Goal: Information Seeking & Learning: Find specific fact

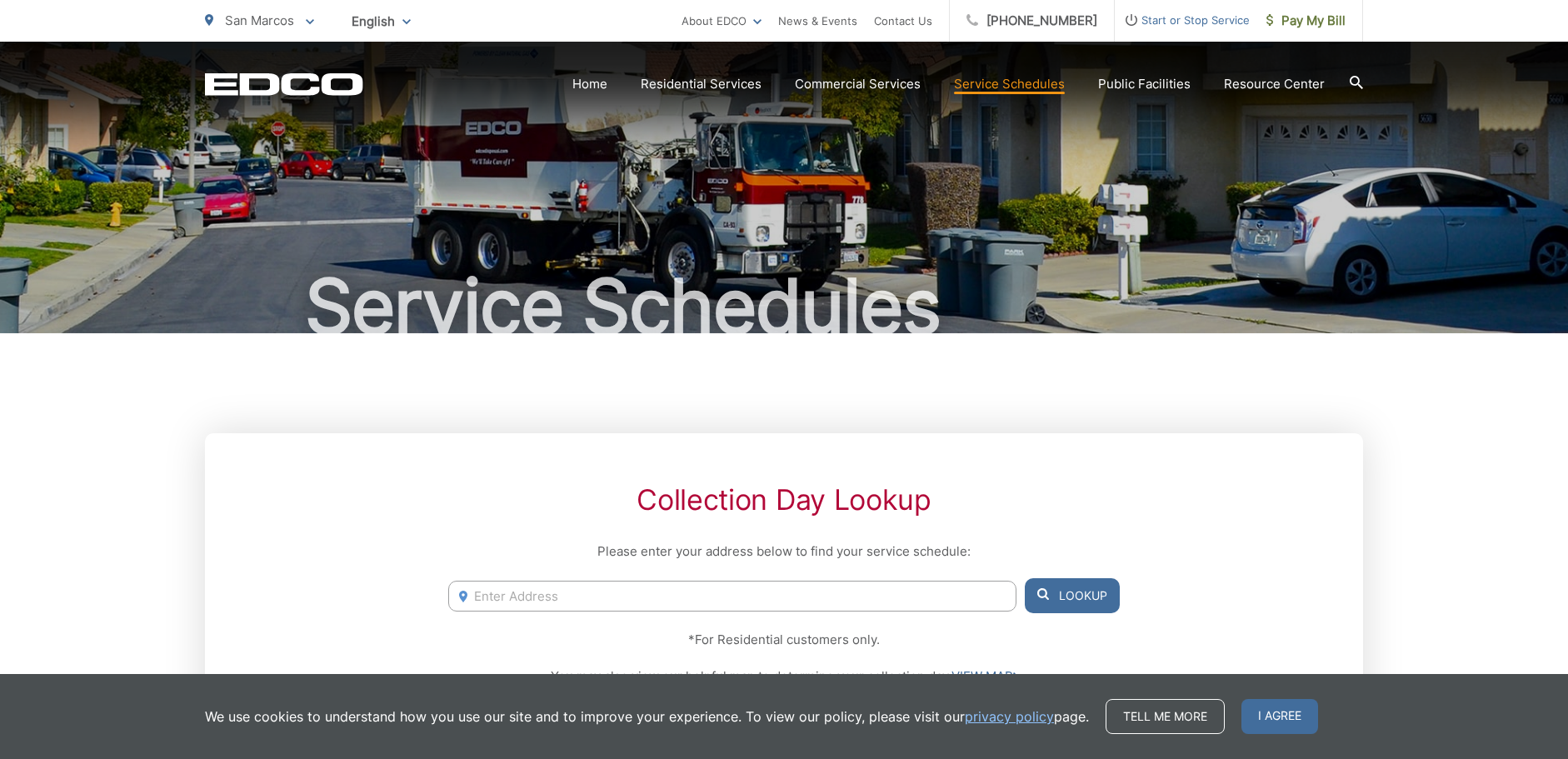
scroll to position [167, 0]
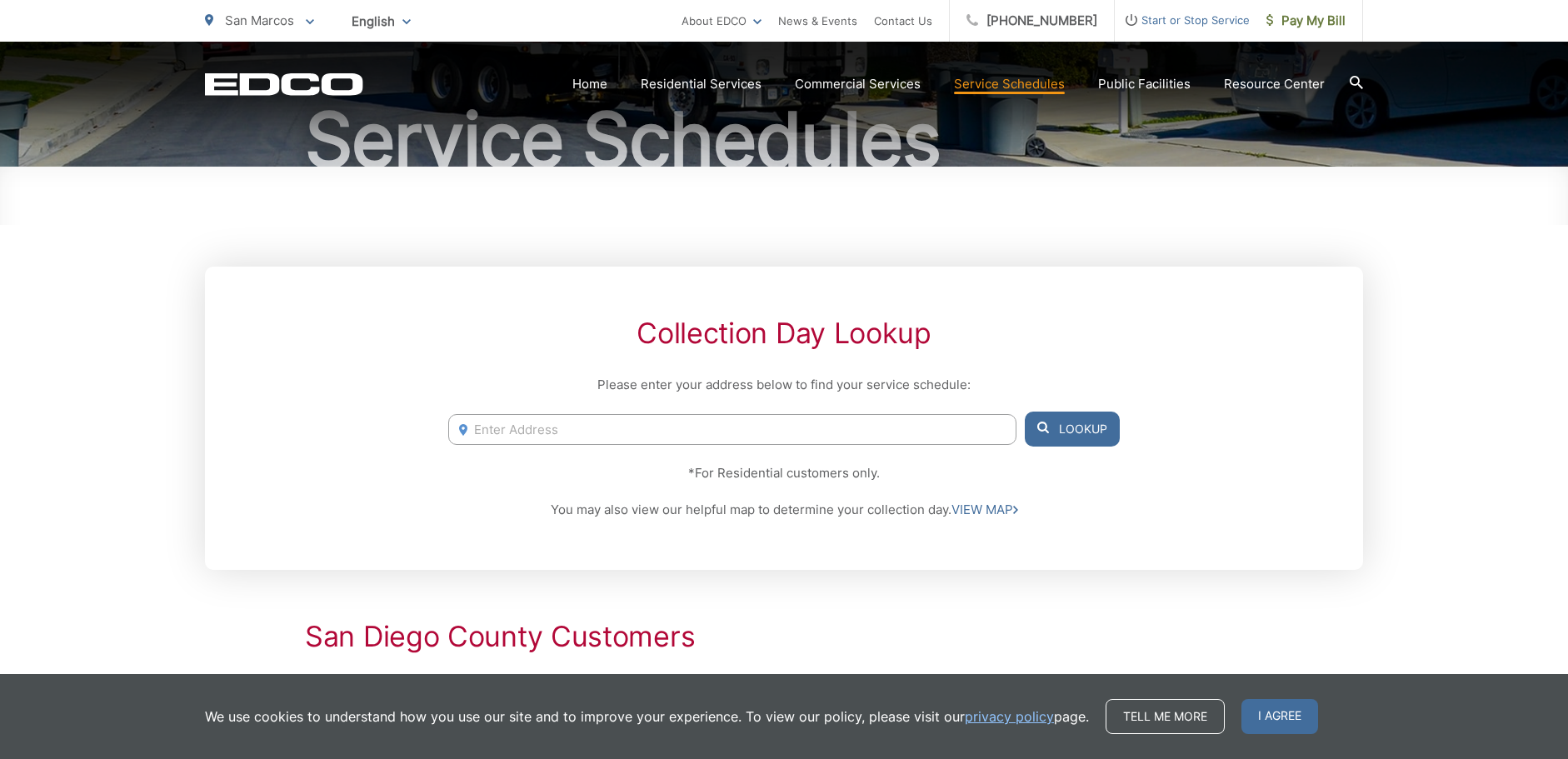
click at [480, 431] on input "Enter Address" at bounding box center [732, 429] width 569 height 31
click at [1066, 429] on button "Lookup" at bounding box center [1072, 428] width 95 height 35
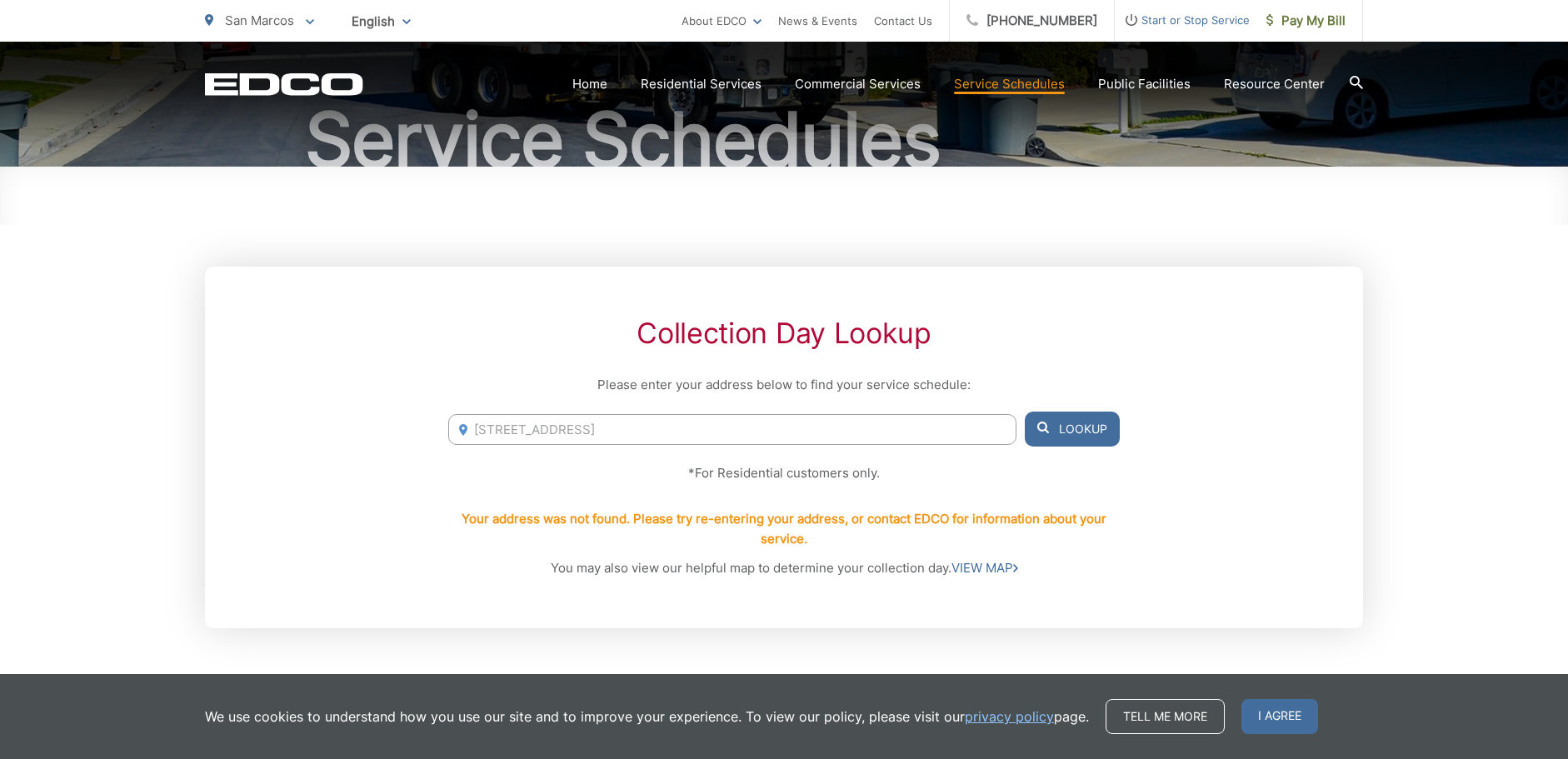
click at [507, 430] on input "[STREET_ADDRESS]" at bounding box center [732, 429] width 569 height 31
click at [1073, 433] on button "Lookup" at bounding box center [1072, 428] width 95 height 35
drag, startPoint x: 670, startPoint y: 431, endPoint x: 839, endPoint y: 450, distance: 170.1
click at [839, 450] on div "Collection Day Lookup Please enter your address below to find your service sche…" at bounding box center [784, 447] width 1158 height 362
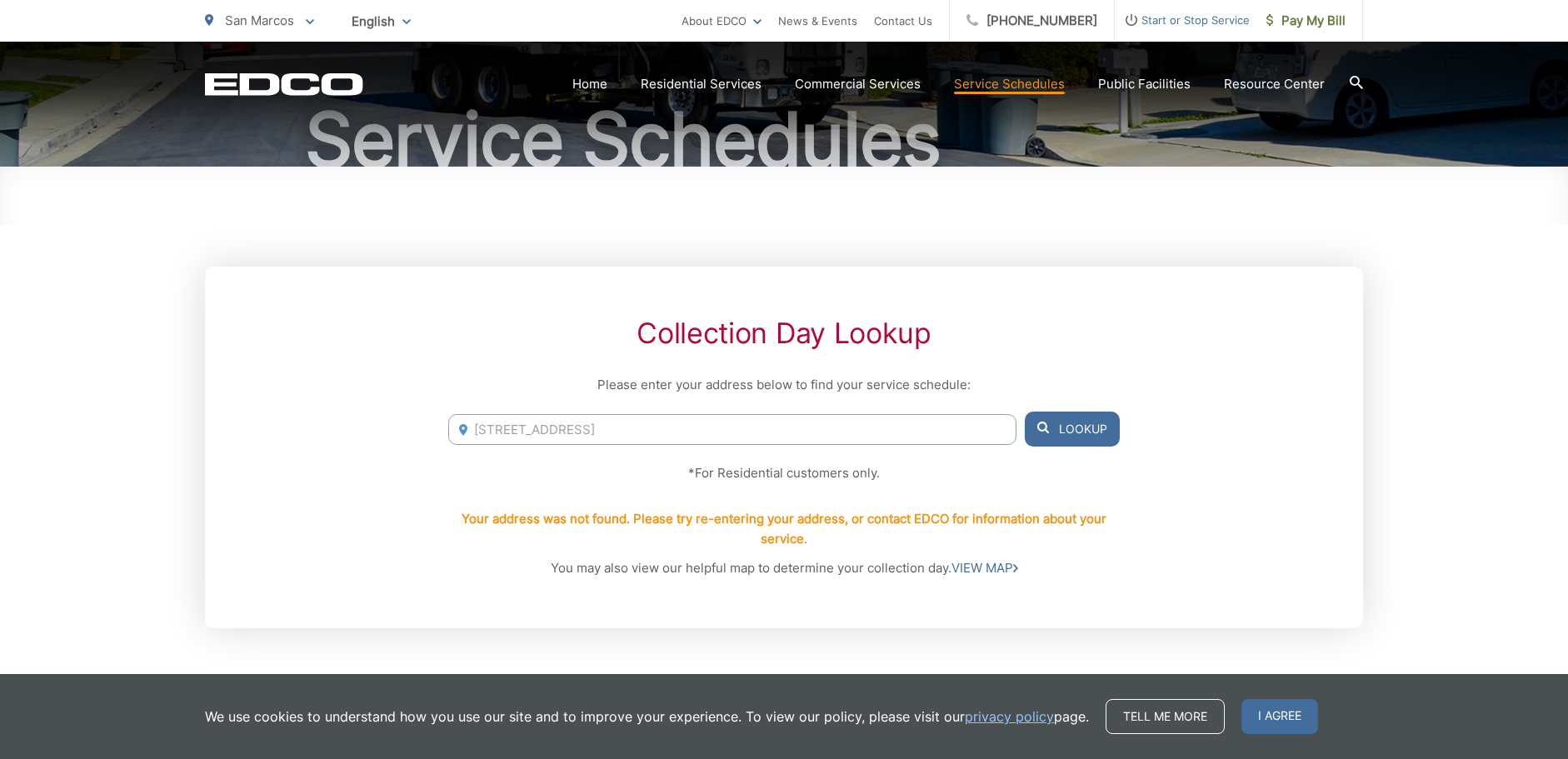
type input "[STREET_ADDRESS]"
drag, startPoint x: 1078, startPoint y: 432, endPoint x: 1085, endPoint y: 419, distance: 14.8
click at [1085, 419] on button "Lookup" at bounding box center [1072, 428] width 95 height 35
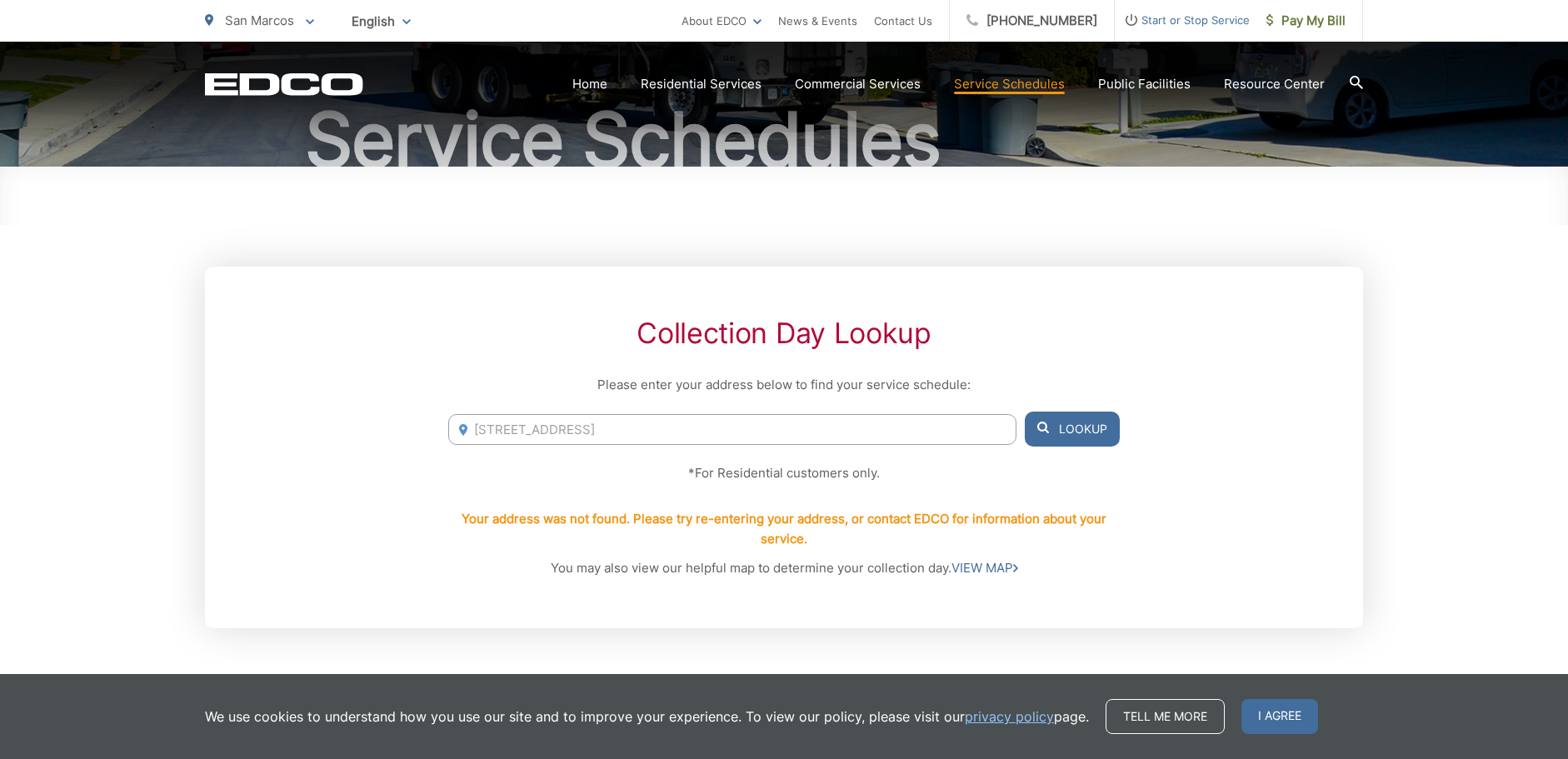
click at [1085, 419] on button "Lookup" at bounding box center [1072, 428] width 95 height 35
click at [962, 565] on link "VIEW MAP" at bounding box center [985, 568] width 67 height 20
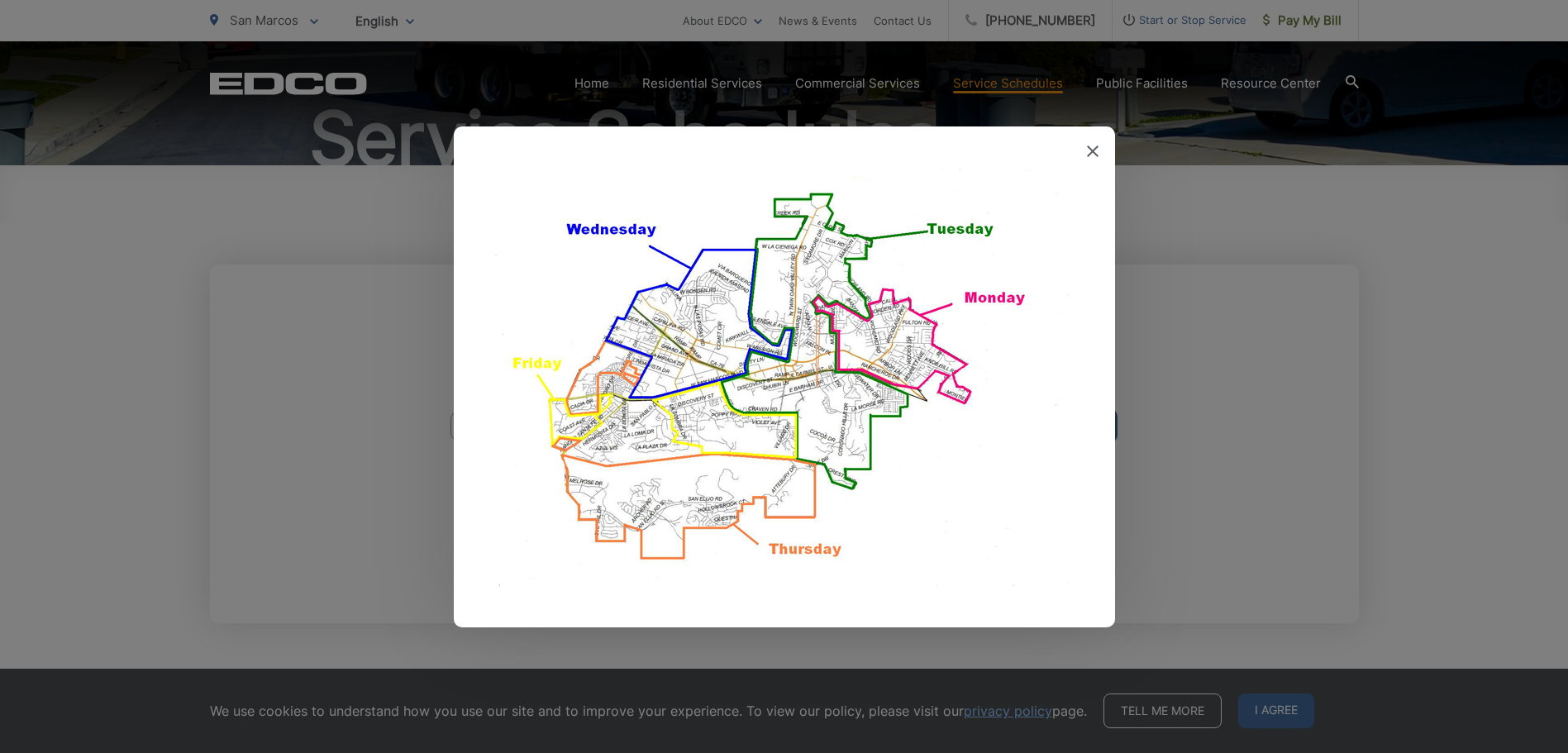
click at [891, 328] on img at bounding box center [784, 376] width 578 height 418
click at [911, 343] on img at bounding box center [784, 376] width 578 height 418
click at [988, 302] on img at bounding box center [784, 376] width 578 height 418
click at [1095, 144] on span at bounding box center [1093, 152] width 12 height 16
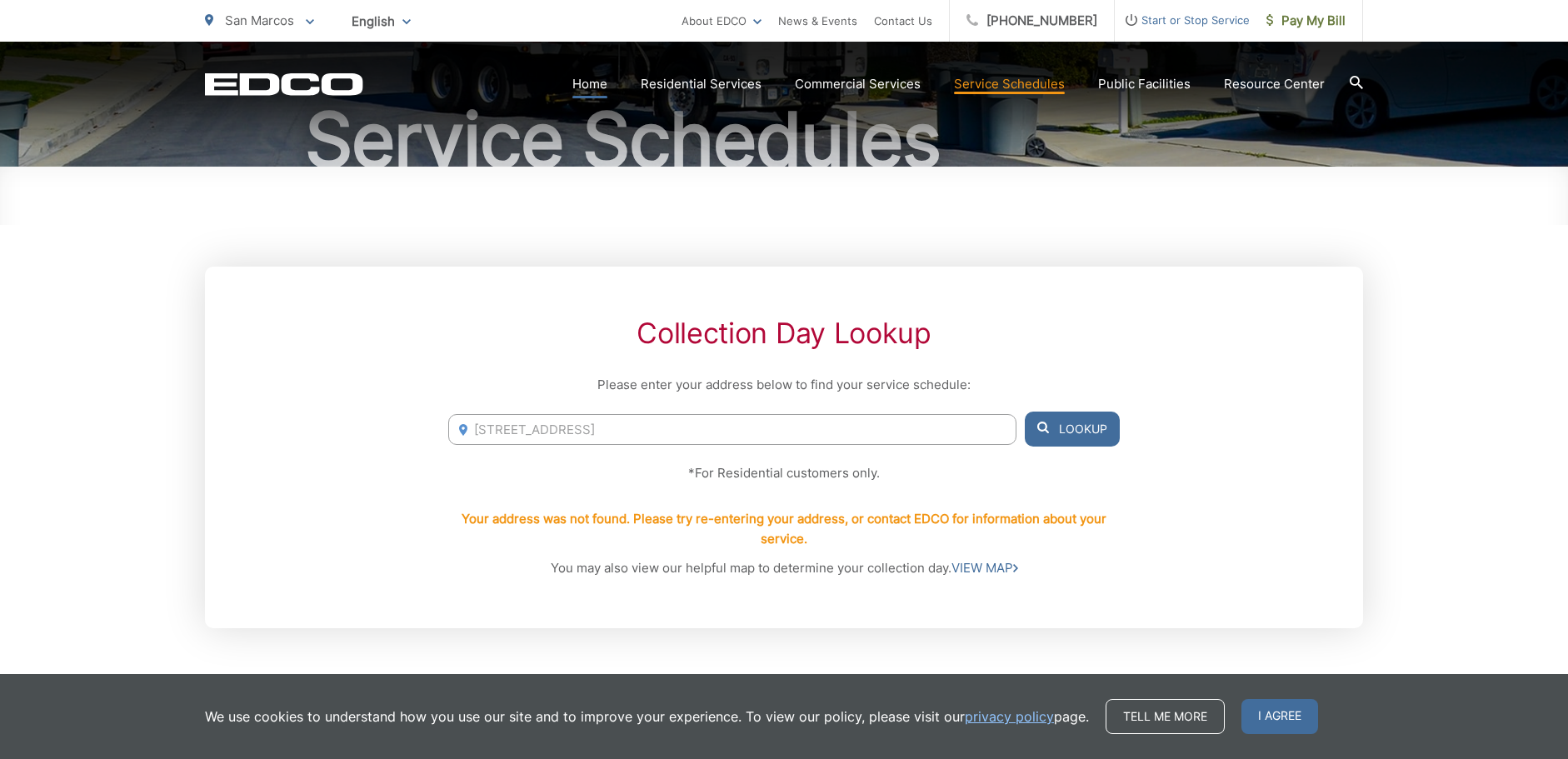
click at [608, 85] on link "Home" at bounding box center [590, 84] width 35 height 20
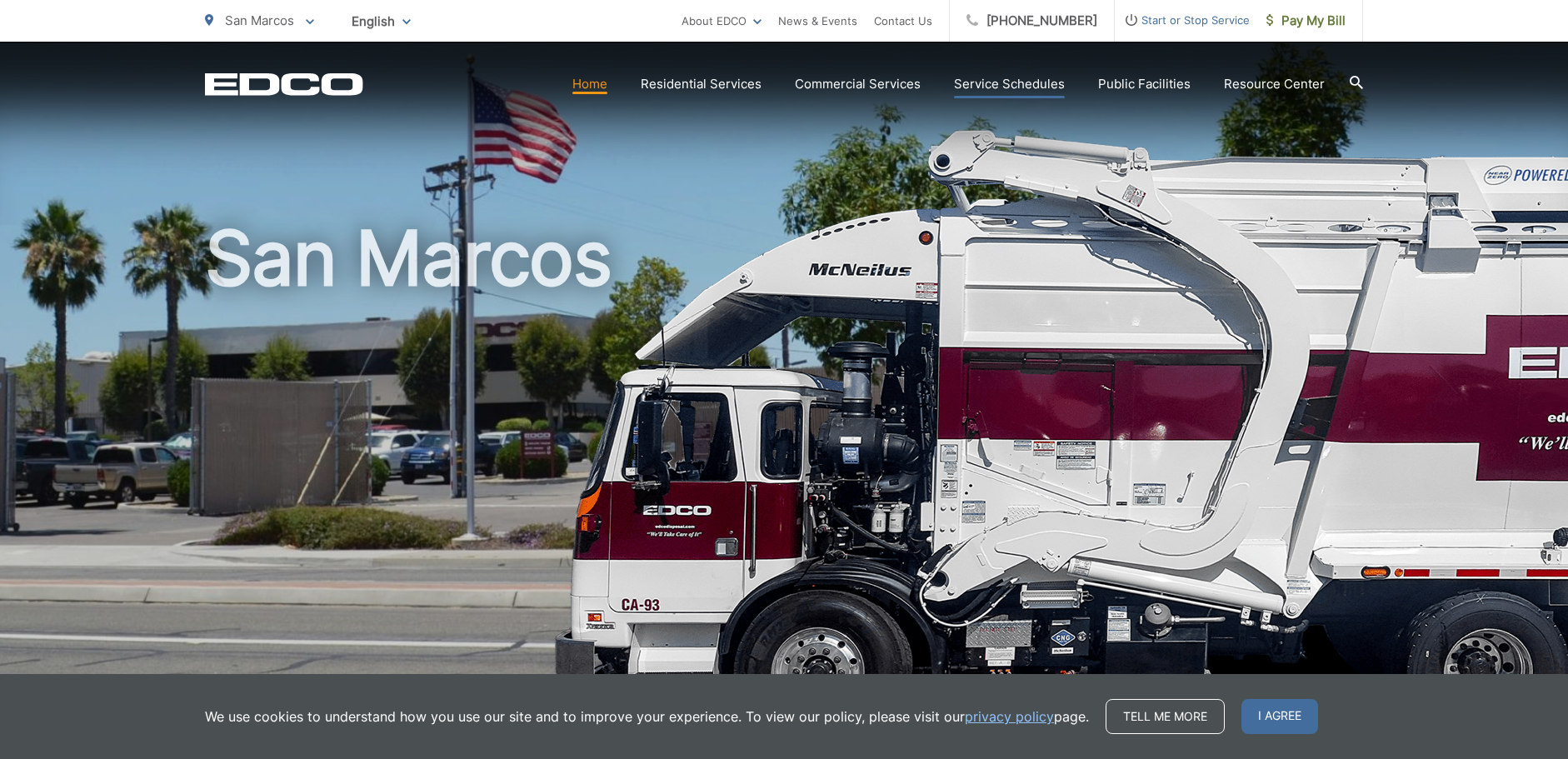
click at [1043, 82] on link "Service Schedules" at bounding box center [1010, 84] width 111 height 20
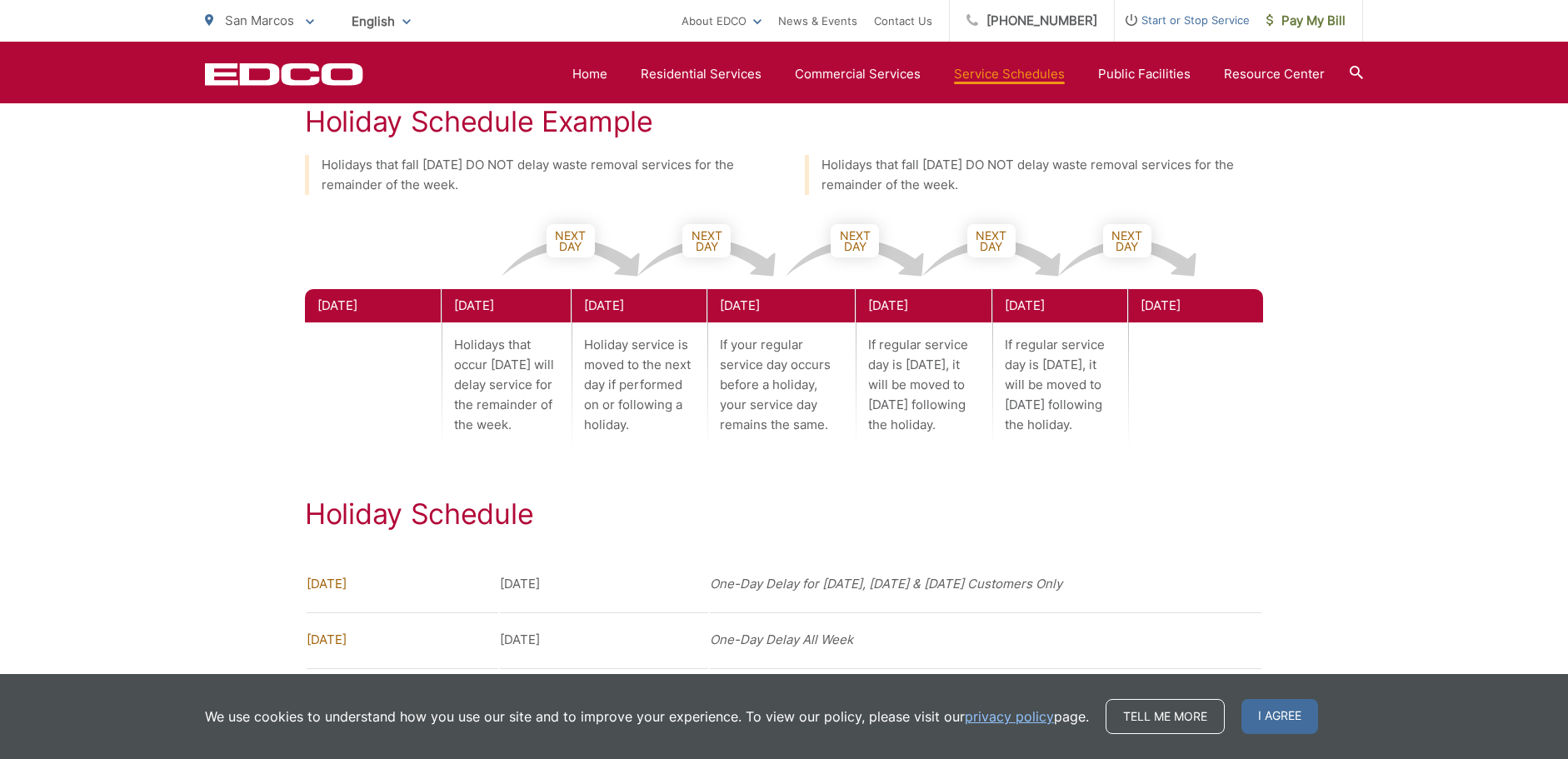
scroll to position [583, 0]
